Goal: Information Seeking & Learning: Check status

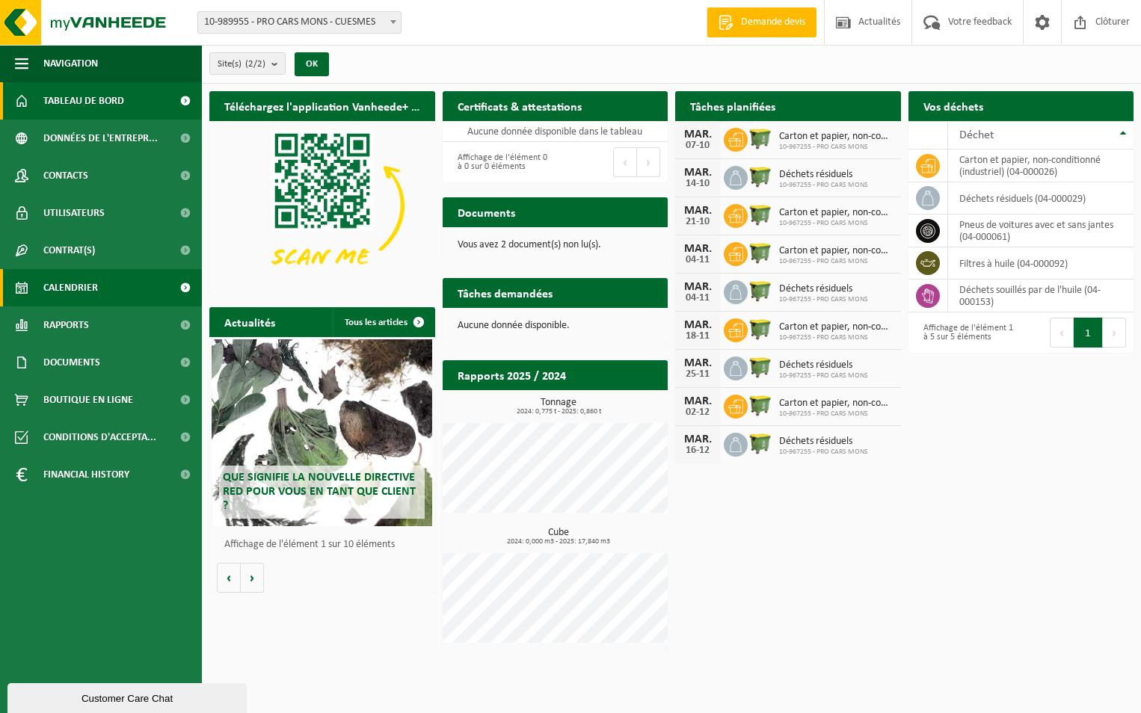
click at [97, 288] on span "Calendrier" at bounding box center [70, 287] width 55 height 37
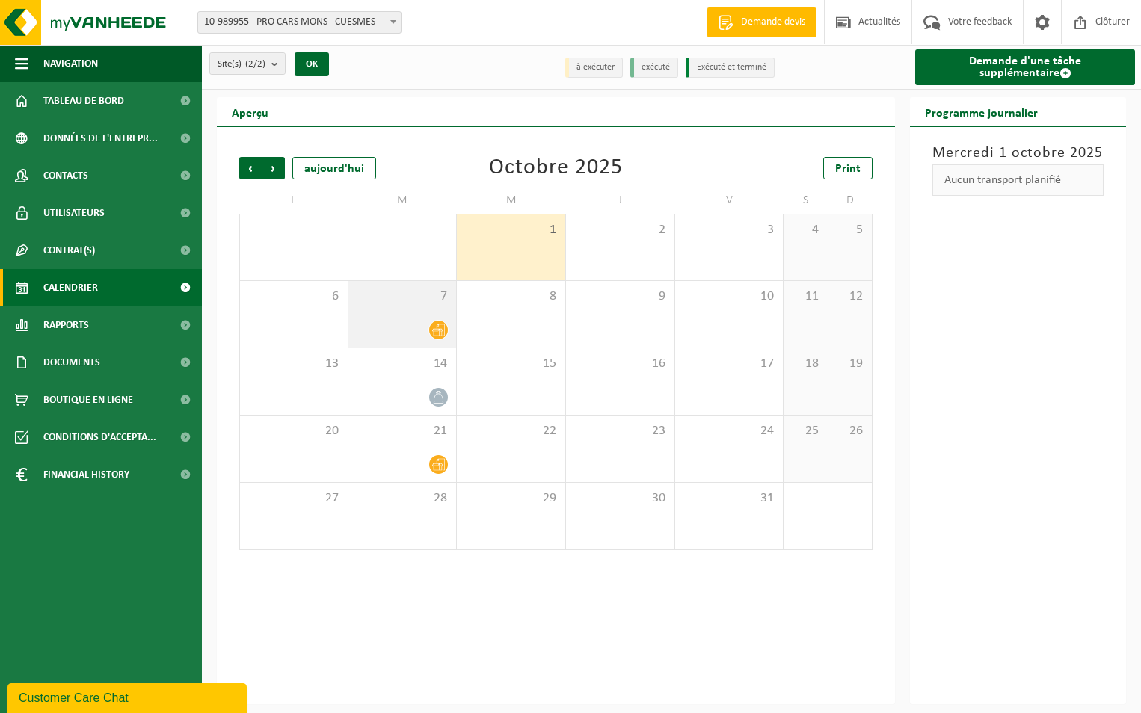
click at [432, 332] on icon at bounding box center [438, 330] width 13 height 13
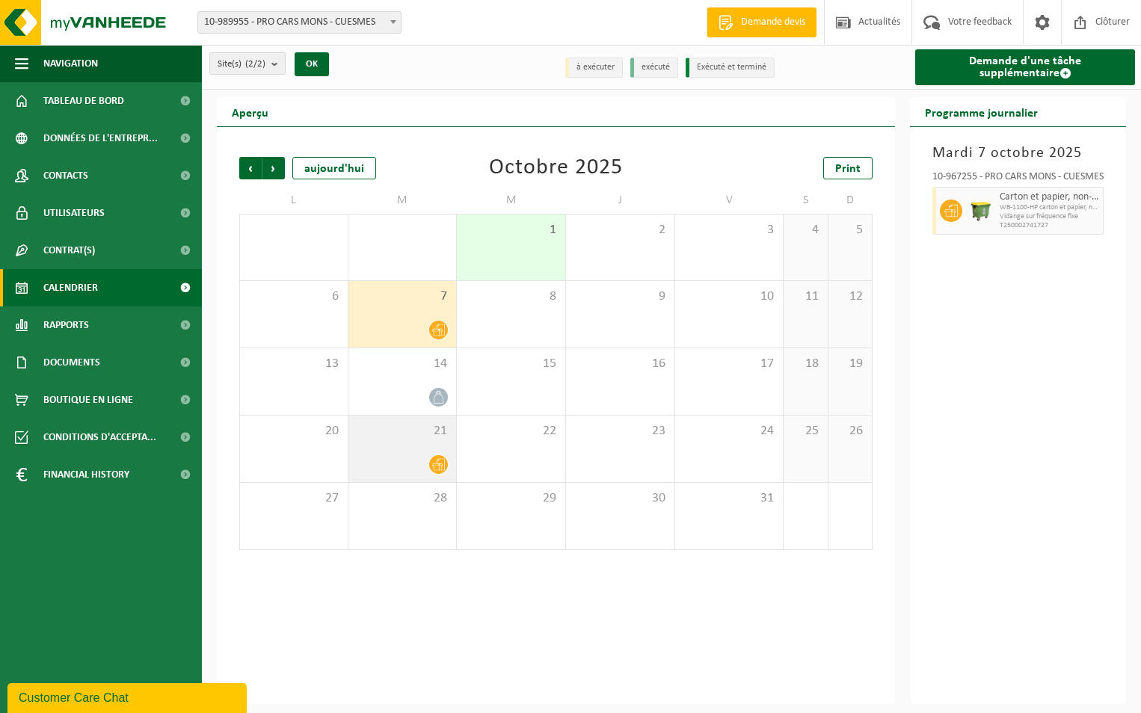
click at [439, 467] on icon at bounding box center [438, 464] width 13 height 13
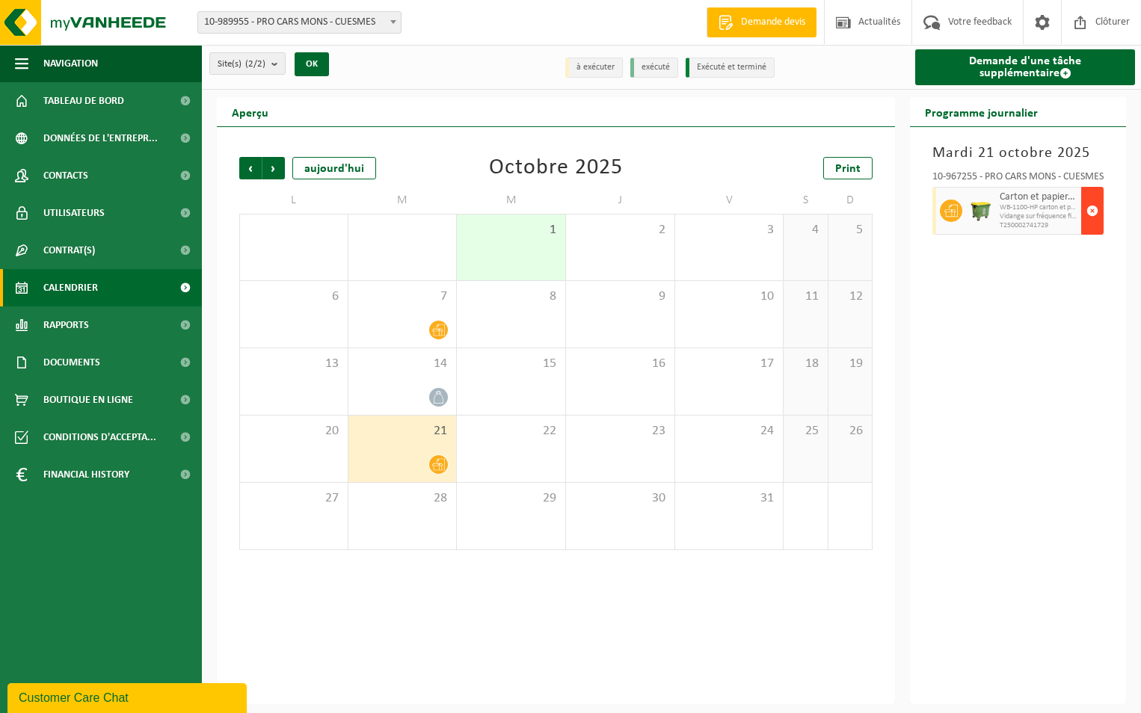
click at [1093, 213] on span "button" at bounding box center [1093, 211] width 12 height 30
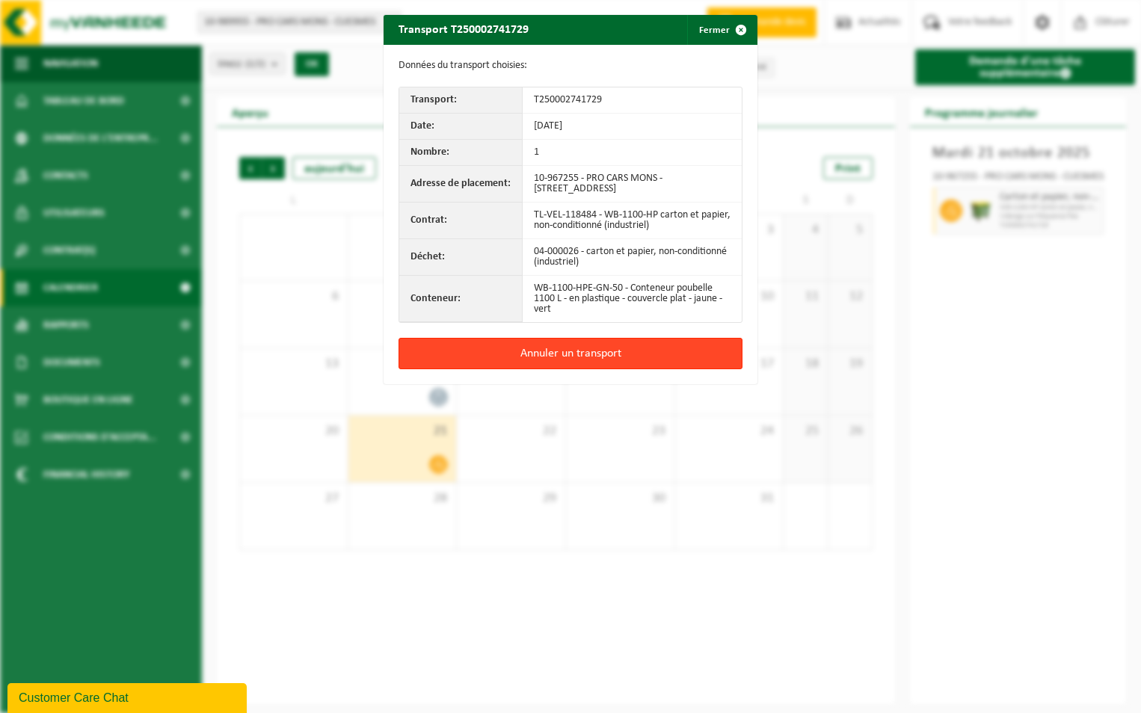
click at [580, 351] on button "Annuler un transport" at bounding box center [571, 353] width 344 height 31
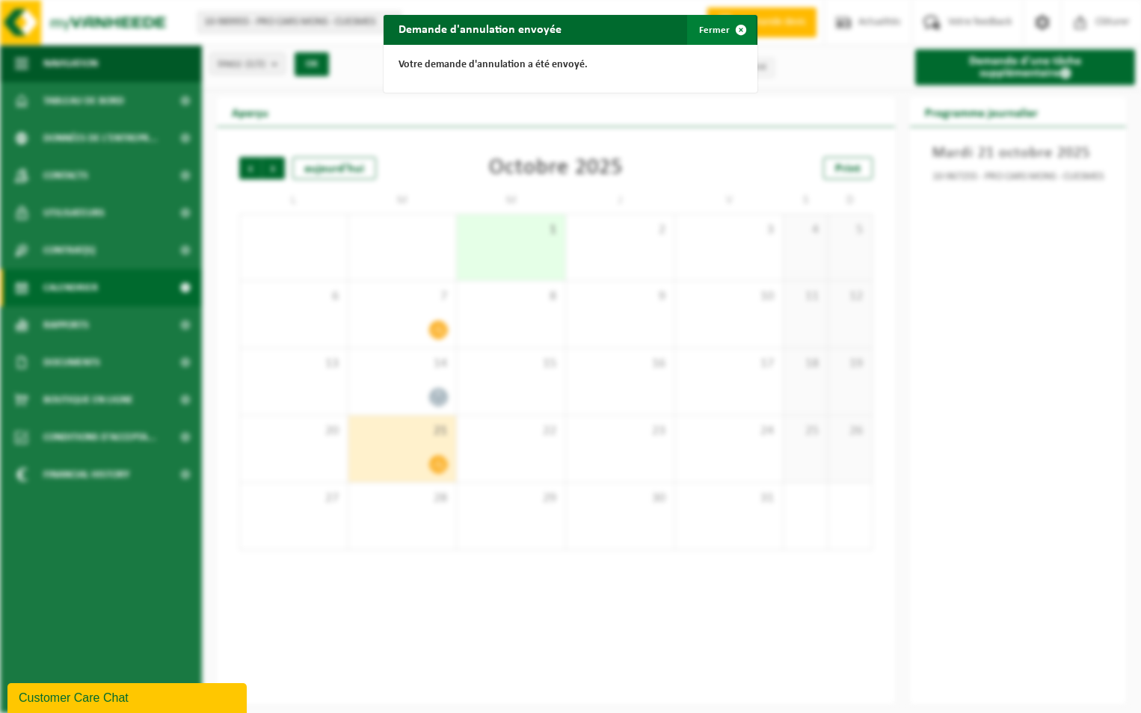
click at [737, 29] on span "button" at bounding box center [741, 30] width 30 height 30
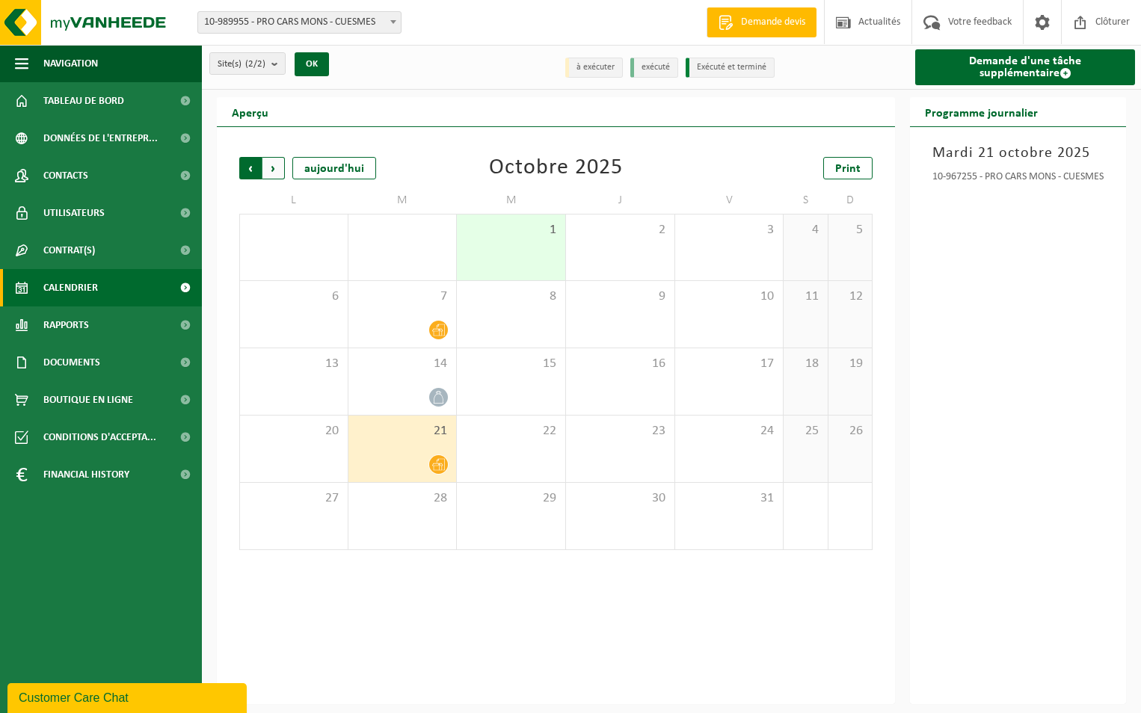
click at [271, 171] on span "Suivant" at bounding box center [274, 168] width 22 height 22
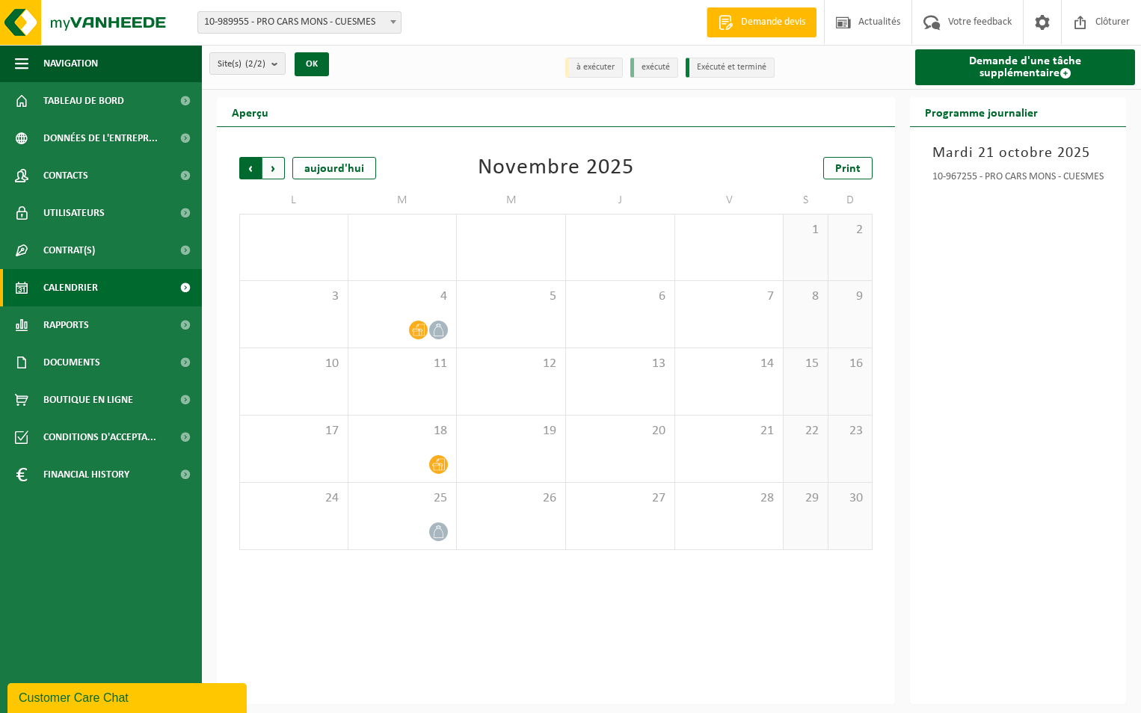
click at [272, 170] on span "Suivant" at bounding box center [274, 168] width 22 height 22
click at [251, 168] on span "Précédent" at bounding box center [250, 168] width 22 height 22
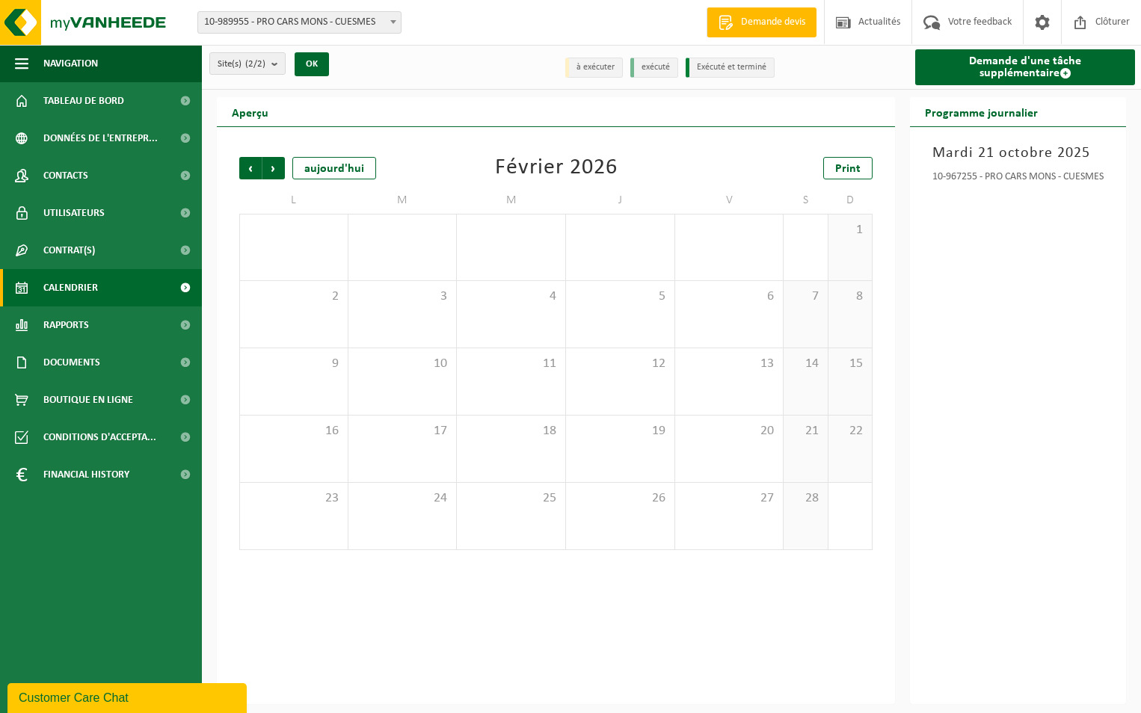
click at [251, 168] on span "Précédent" at bounding box center [250, 168] width 22 height 22
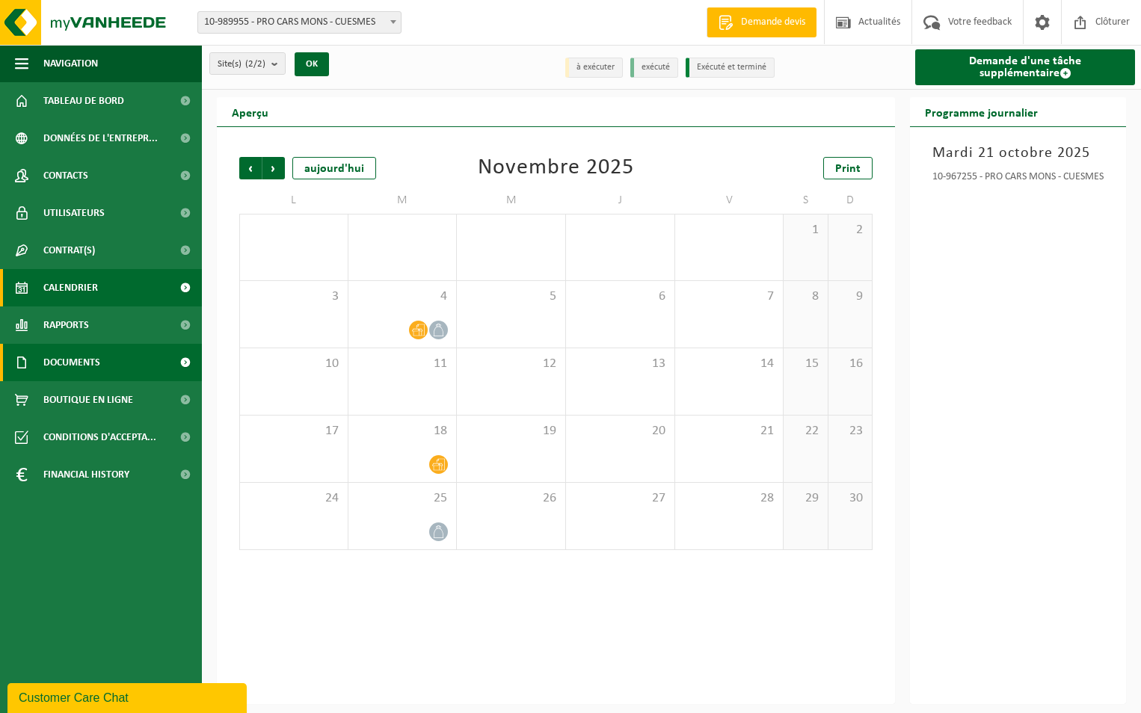
click at [75, 369] on span "Documents" at bounding box center [71, 362] width 57 height 37
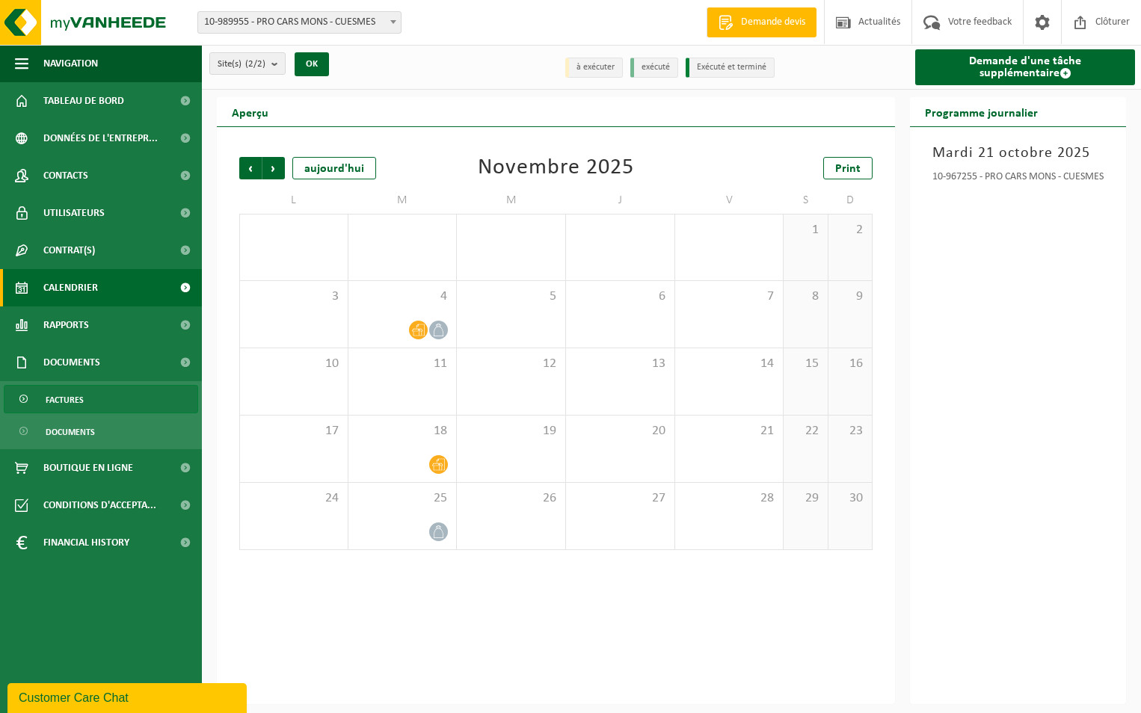
click at [82, 399] on span "Factures" at bounding box center [65, 400] width 38 height 28
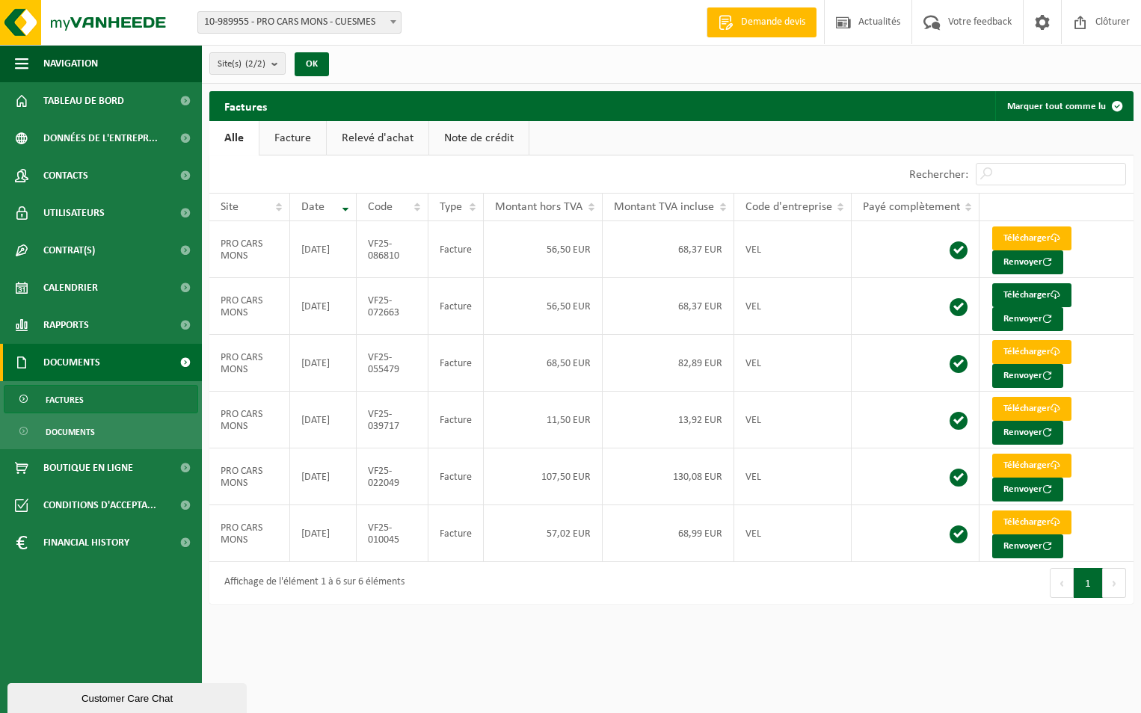
click at [392, 22] on b at bounding box center [393, 22] width 6 height 4
select select "153596"
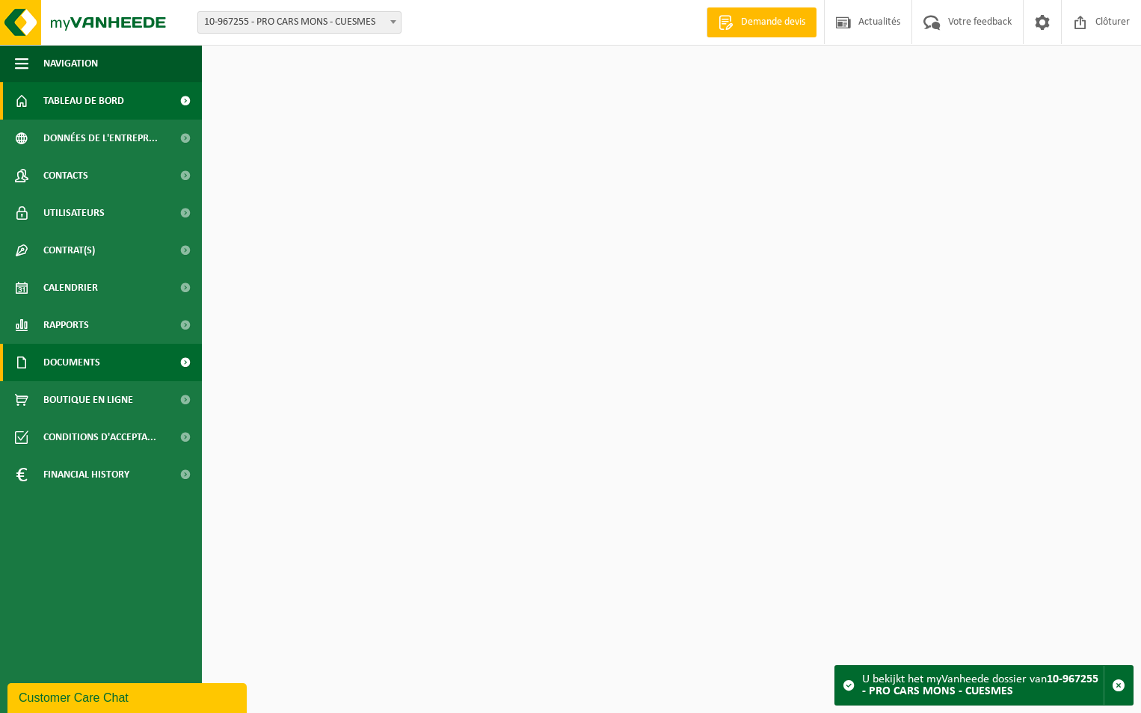
click at [79, 365] on span "Documents" at bounding box center [71, 362] width 57 height 37
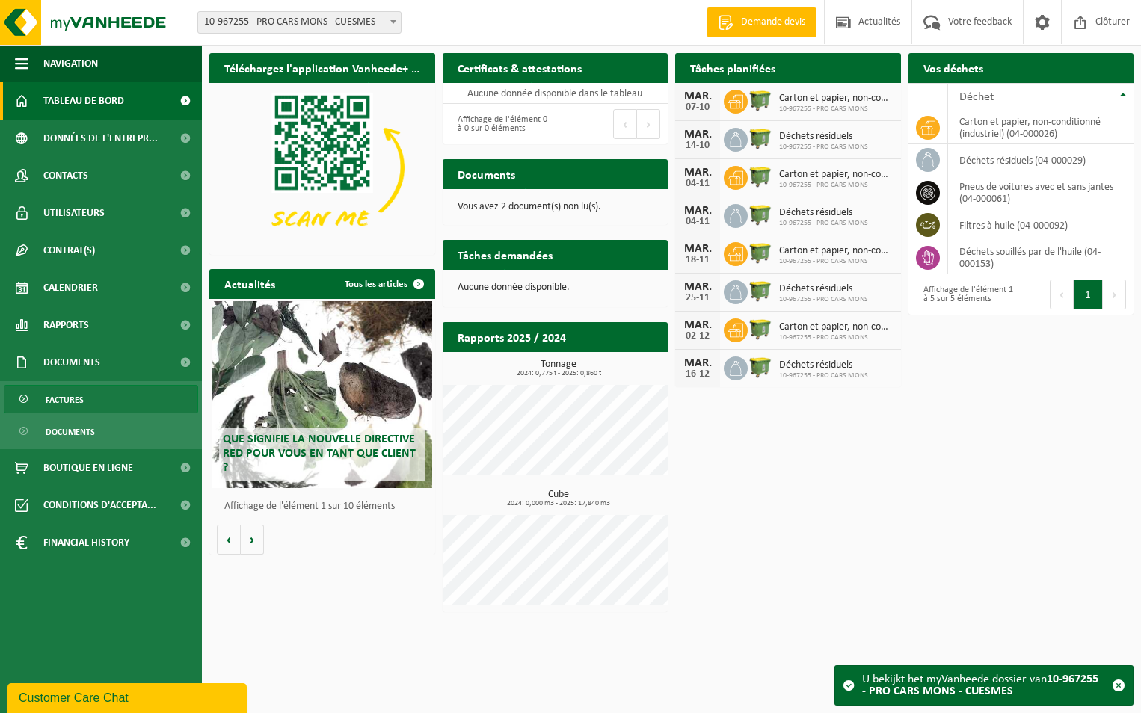
click at [74, 400] on span "Factures" at bounding box center [65, 400] width 38 height 28
